Goal: Information Seeking & Learning: Check status

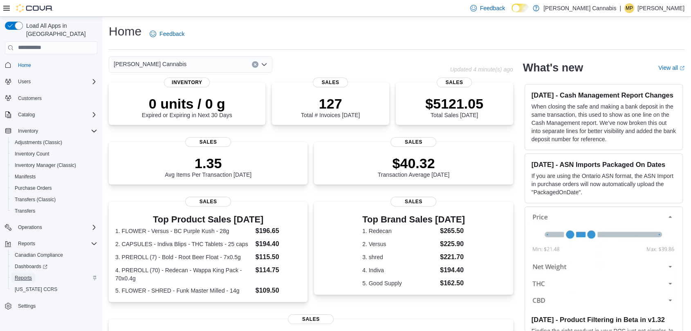
click at [26, 275] on span "Reports" at bounding box center [23, 278] width 17 height 7
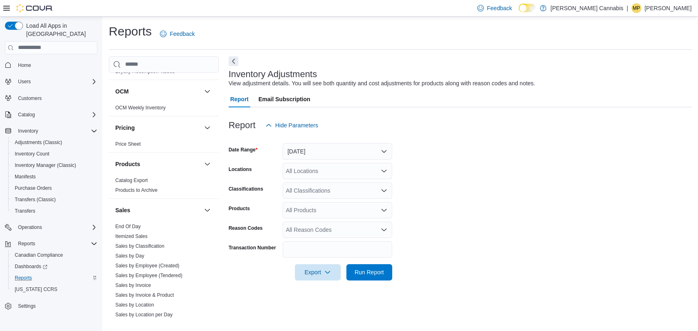
scroll to position [554, 0]
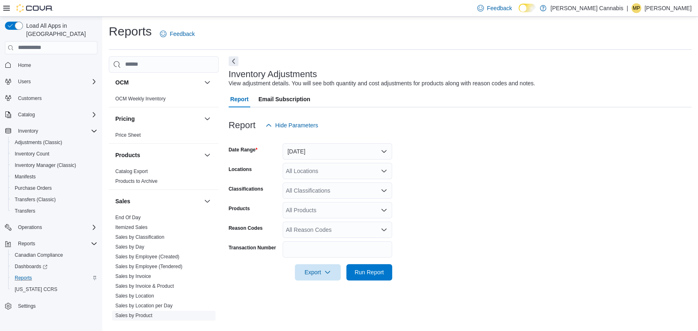
click at [139, 313] on link "Sales by Product" at bounding box center [133, 316] width 37 height 6
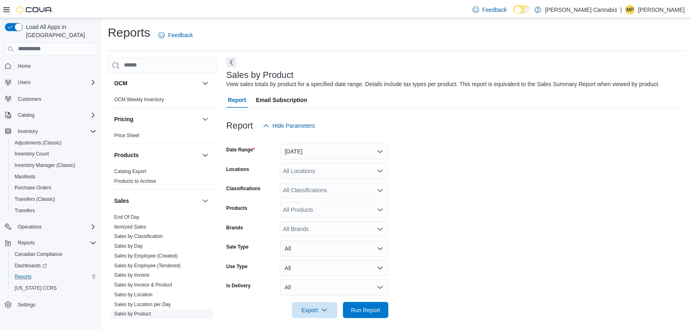
scroll to position [4, 0]
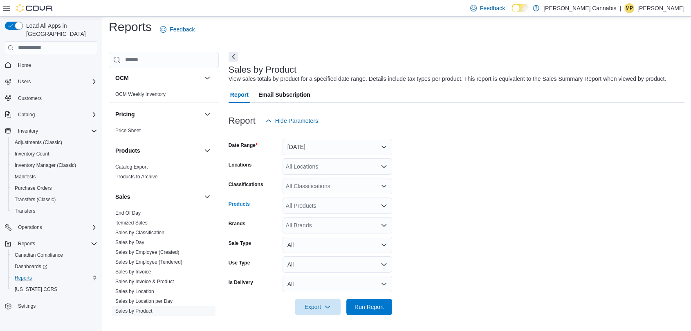
click at [317, 204] on div "All Products" at bounding box center [337, 206] width 110 height 16
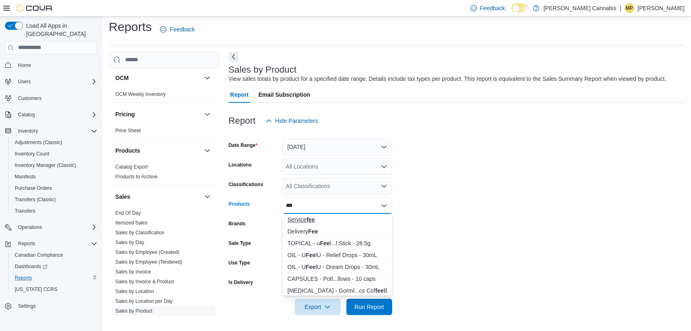
type input "***"
click at [301, 220] on div "Service fee" at bounding box center [337, 220] width 100 height 8
type input "***"
click at [301, 220] on div "Delivery Fee" at bounding box center [337, 220] width 100 height 8
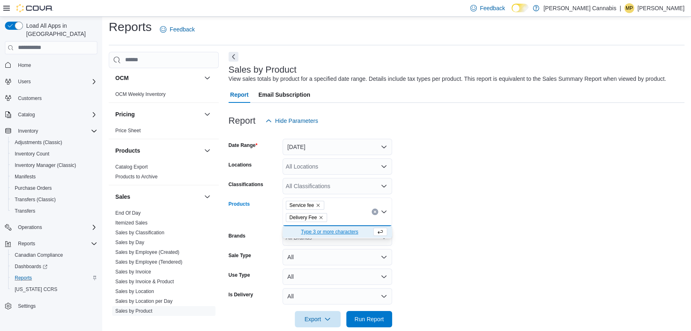
click at [447, 181] on form "Date Range [DATE] Locations All Locations Classifications All Classifications P…" at bounding box center [456, 228] width 456 height 199
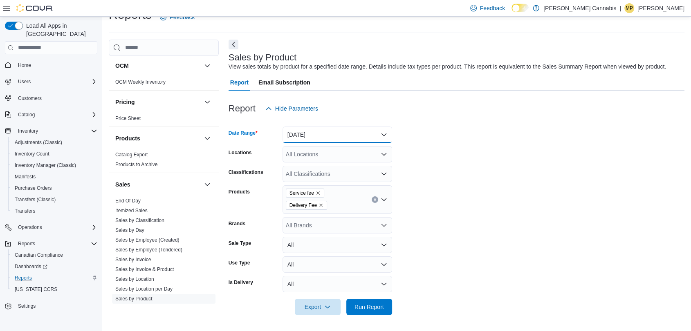
click at [345, 138] on button "[DATE]" at bounding box center [337, 135] width 110 height 16
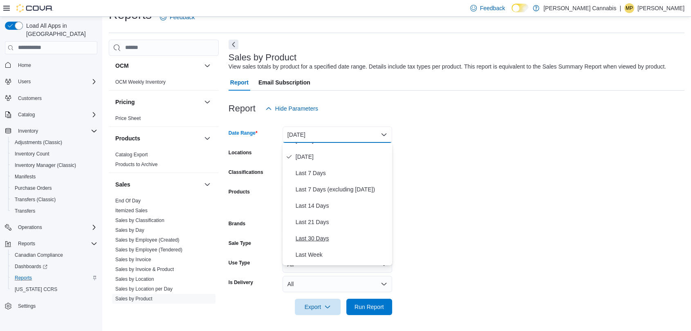
scroll to position [53, 0]
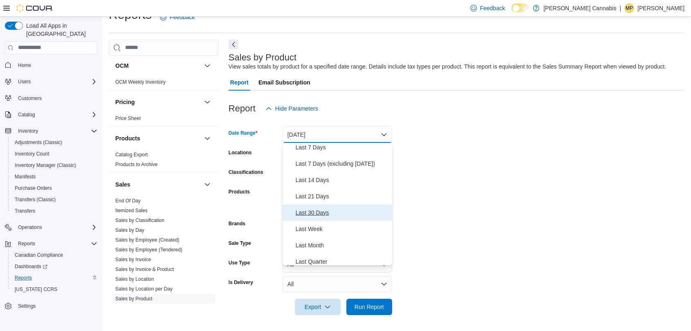
click at [304, 215] on span "Last 30 Days" at bounding box center [341, 213] width 93 height 10
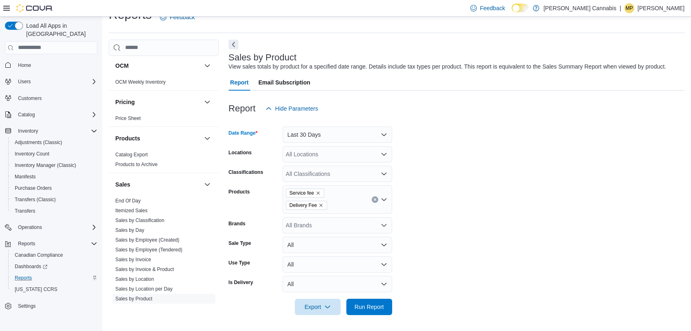
click at [451, 177] on form "Date Range Last 30 Days Locations All Locations Classifications All Classificat…" at bounding box center [456, 216] width 456 height 199
click at [373, 307] on span "Run Report" at bounding box center [368, 307] width 29 height 8
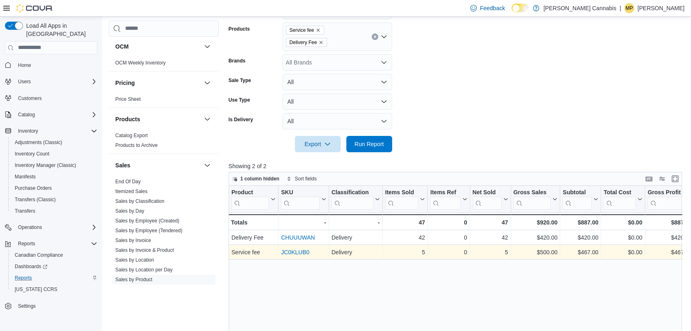
click at [293, 254] on link "JC0KLUB0" at bounding box center [295, 252] width 28 height 7
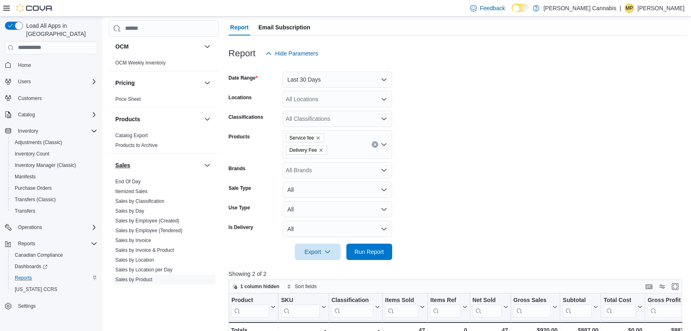
scroll to position [634, 0]
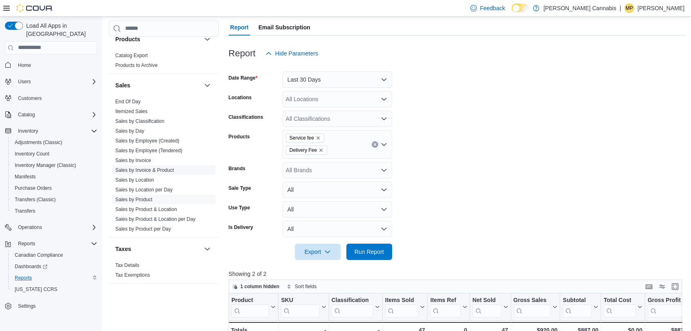
click at [148, 168] on link "Sales by Invoice & Product" at bounding box center [144, 171] width 58 height 6
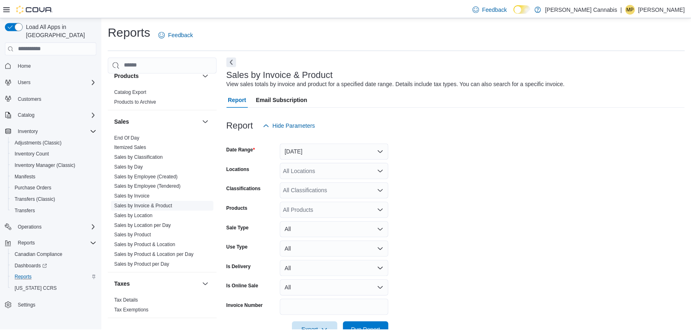
scroll to position [19, 0]
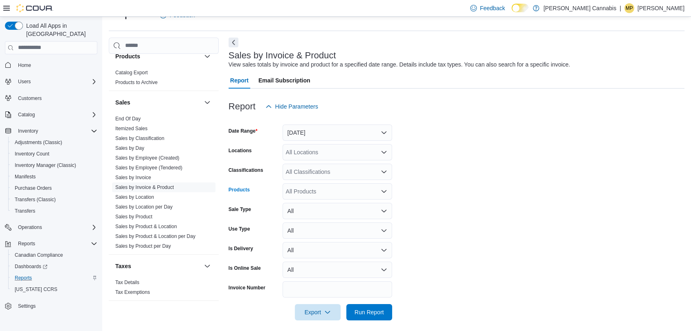
click at [313, 195] on div "All Products" at bounding box center [337, 192] width 110 height 16
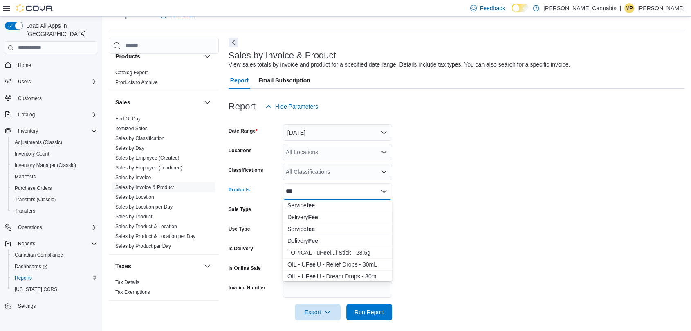
type input "***"
click at [308, 209] on button "Service fee" at bounding box center [337, 206] width 110 height 12
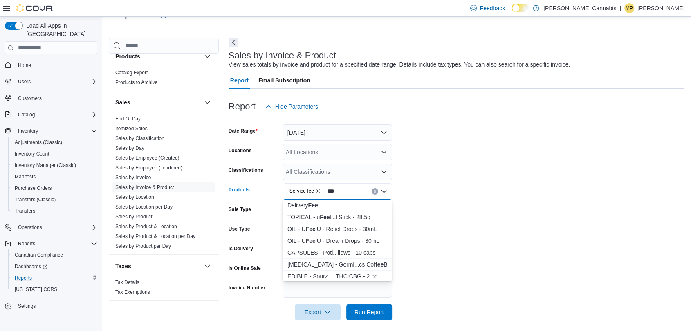
type input "***"
click at [307, 207] on div "Delivery Fee" at bounding box center [337, 205] width 100 height 8
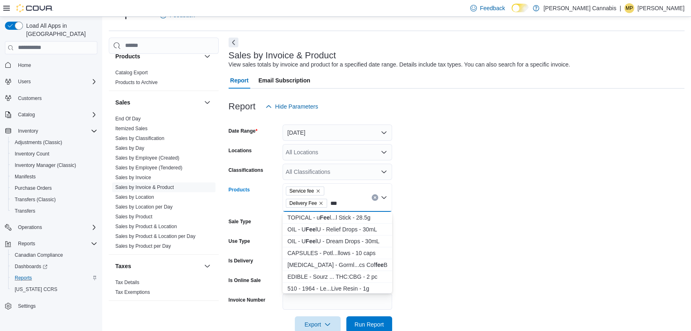
click at [572, 157] on form "Date Range [DATE] Locations All Locations Classifications All Classifications P…" at bounding box center [456, 224] width 456 height 218
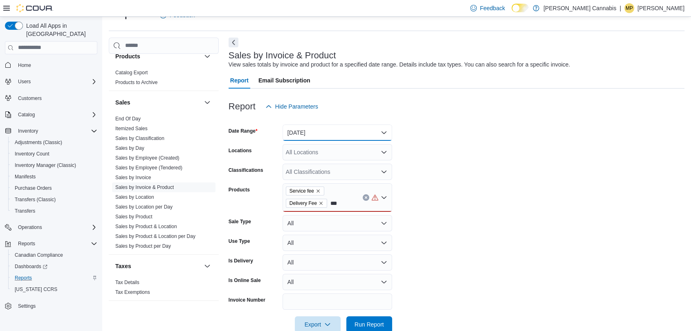
click at [322, 131] on button "[DATE]" at bounding box center [337, 133] width 110 height 16
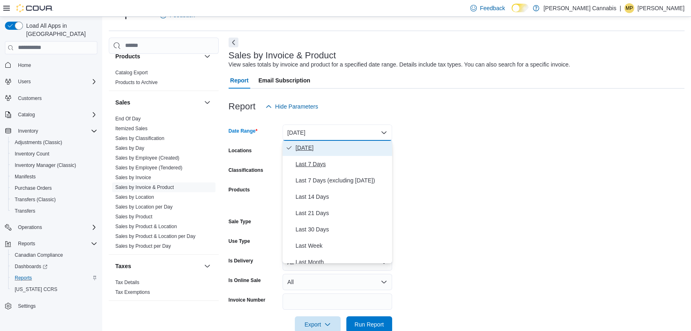
scroll to position [36, 0]
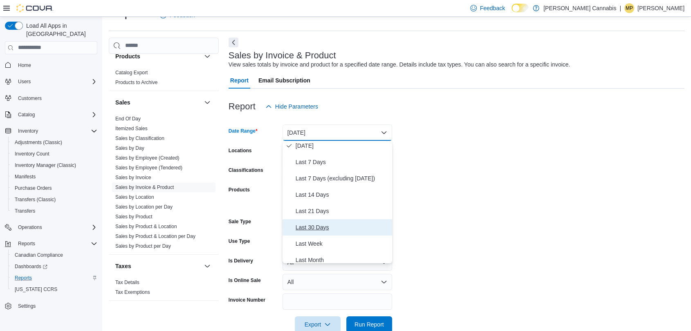
click at [306, 226] on span "Last 30 Days" at bounding box center [341, 228] width 93 height 10
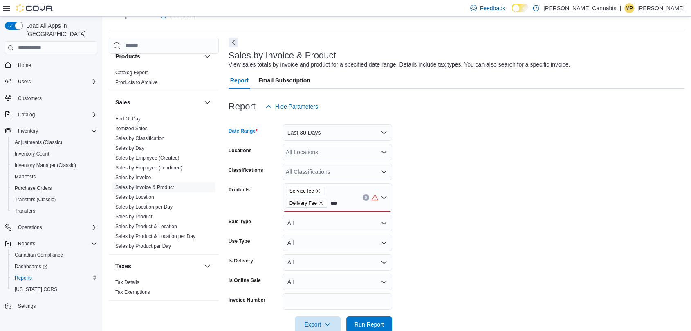
click at [435, 172] on form "Date Range Last 30 Days Locations All Locations Classifications All Classificat…" at bounding box center [456, 224] width 456 height 218
click at [339, 204] on div "Service fee Delivery Fee ***" at bounding box center [337, 198] width 110 height 29
type input "*"
click at [481, 178] on form "Date Range Last 30 Days Locations All Locations Classifications All Classificat…" at bounding box center [456, 224] width 456 height 218
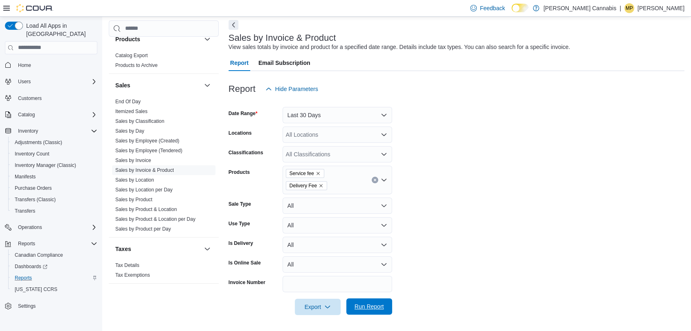
click at [360, 309] on span "Run Report" at bounding box center [368, 307] width 29 height 8
